Goal: Task Accomplishment & Management: Use online tool/utility

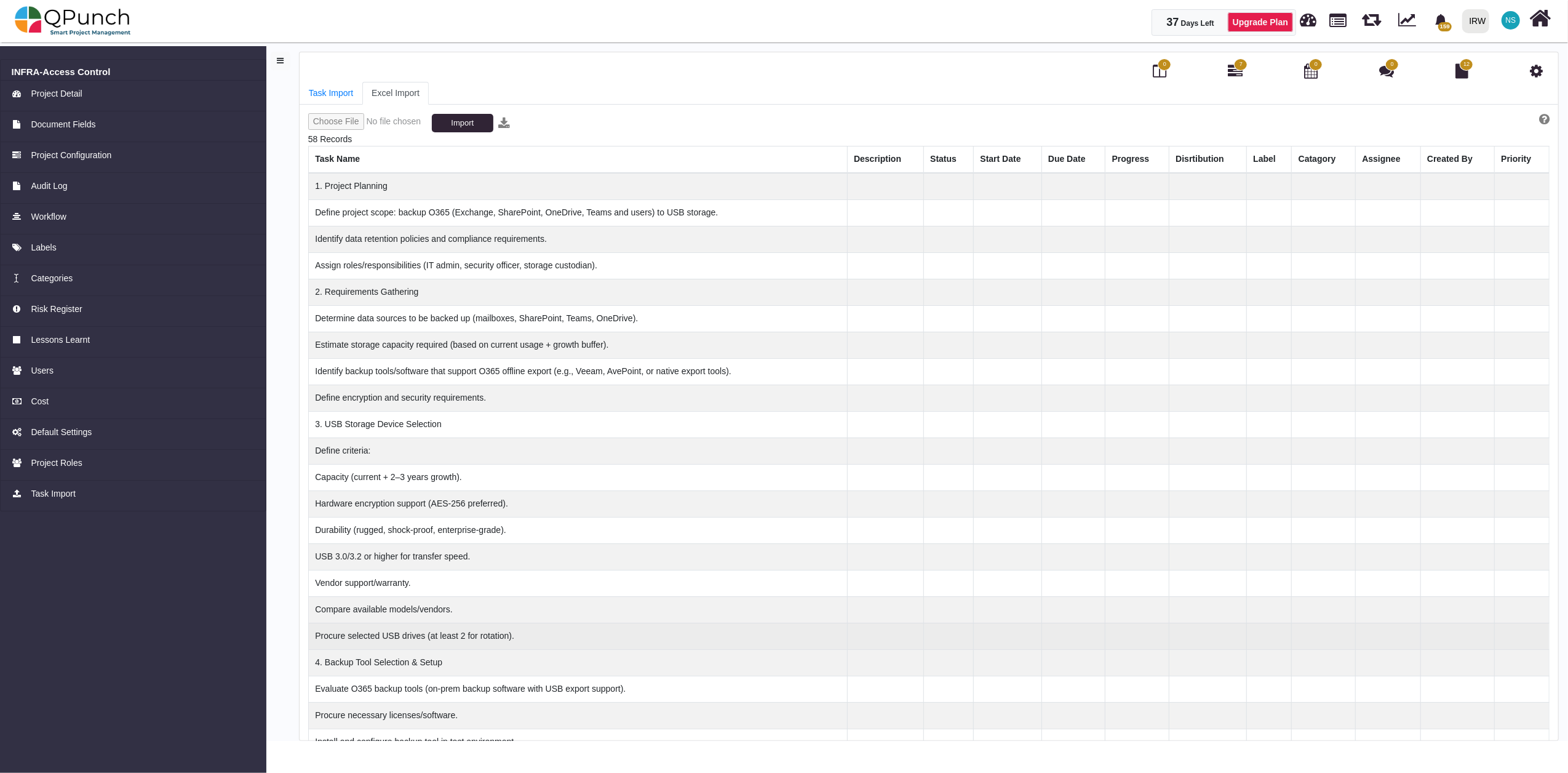
click at [1051, 636] on td at bounding box center [1074, 635] width 64 height 26
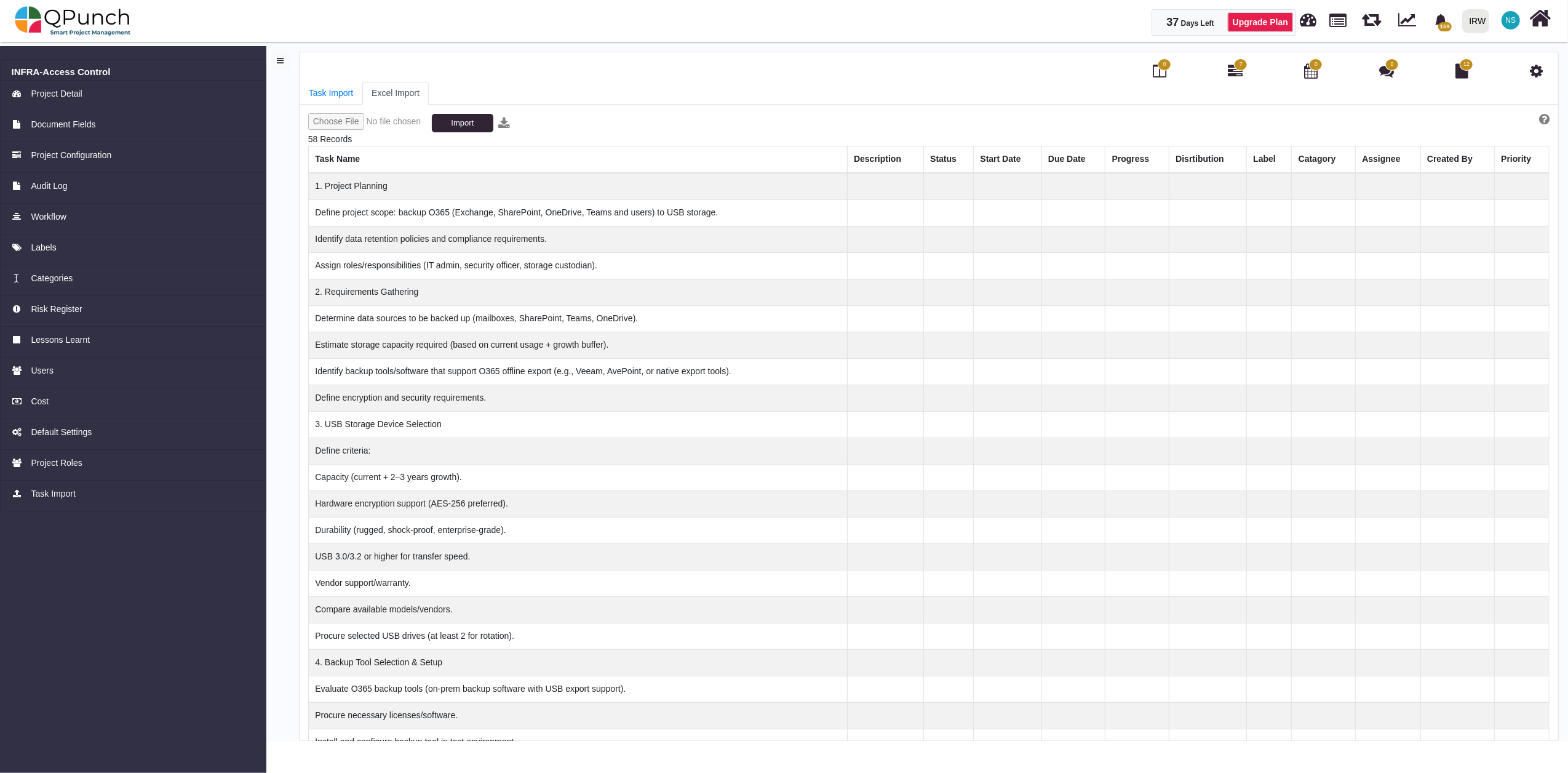
click at [463, 122] on button "Import" at bounding box center [462, 123] width 62 height 19
click at [1236, 69] on span "65" at bounding box center [1241, 64] width 13 height 13
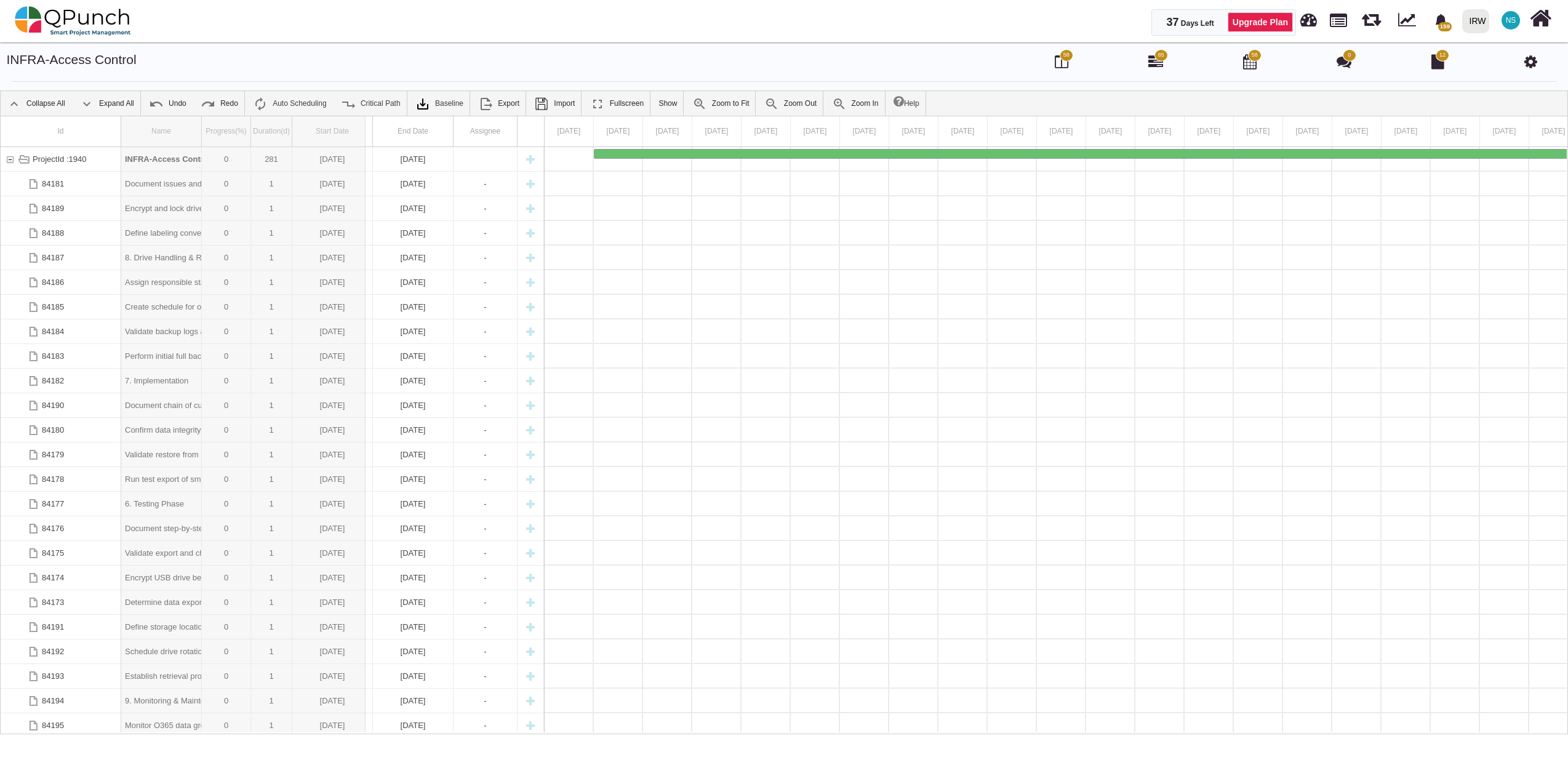
drag, startPoint x: 202, startPoint y: 129, endPoint x: 365, endPoint y: 138, distance: 163.2
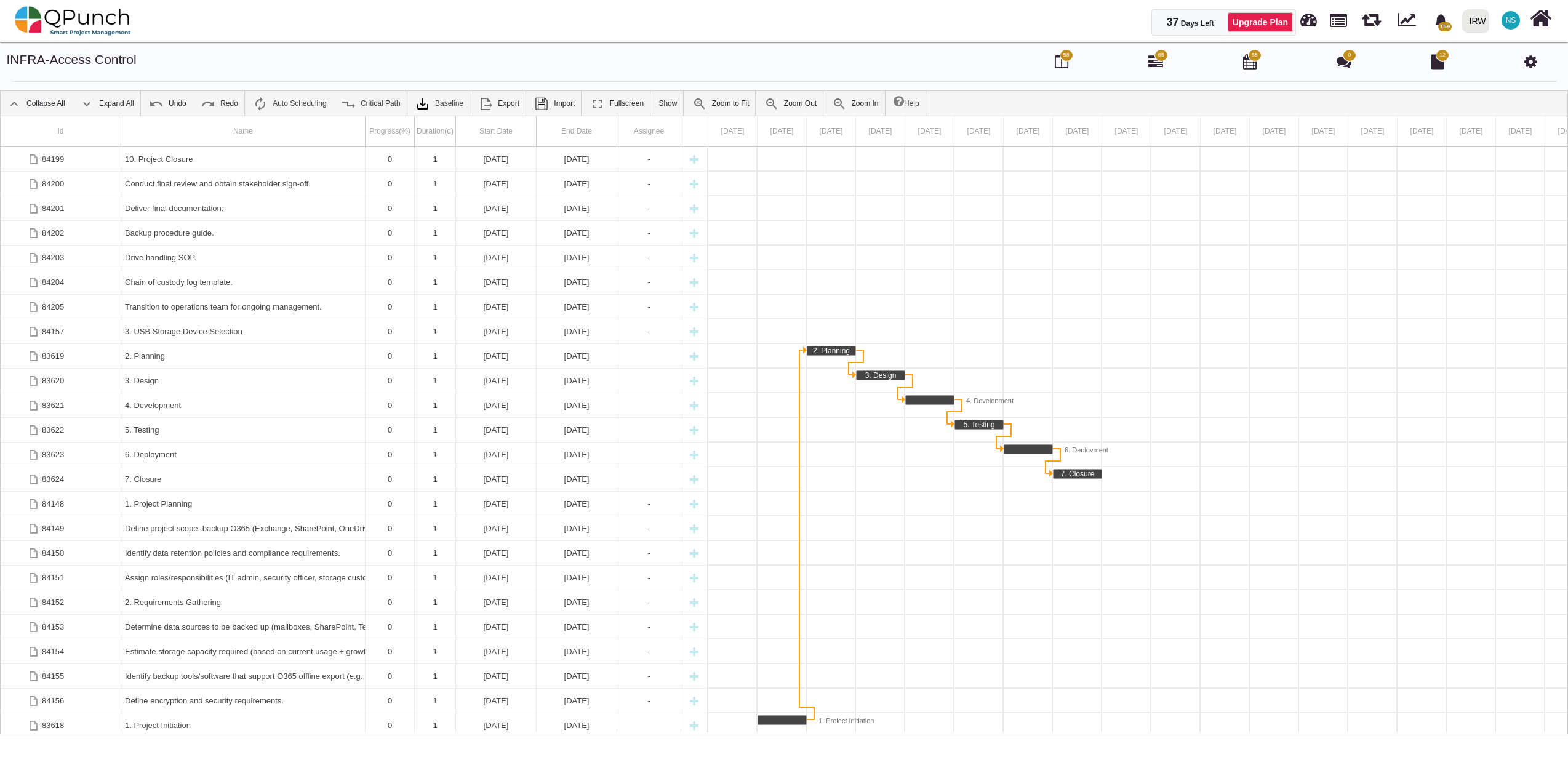
scroll to position [738, 0]
